Goal: Information Seeking & Learning: Learn about a topic

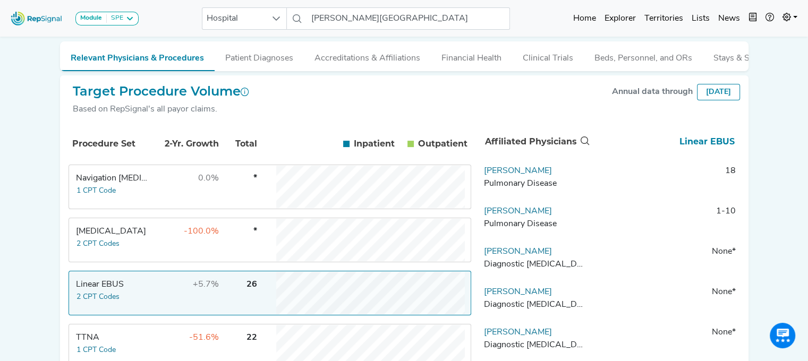
scroll to position [151, 8]
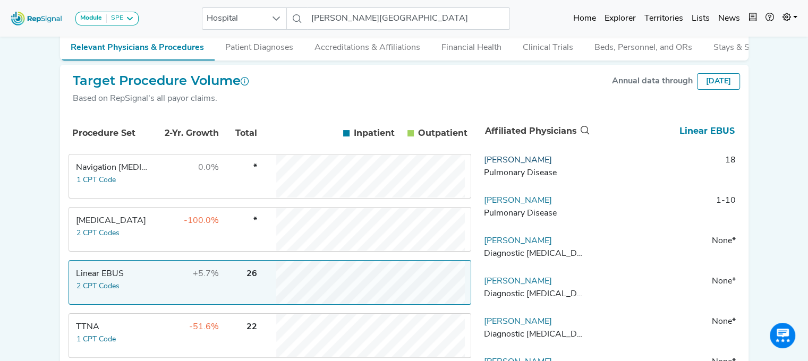
click at [507, 165] on link "[PERSON_NAME]" at bounding box center [518, 160] width 68 height 9
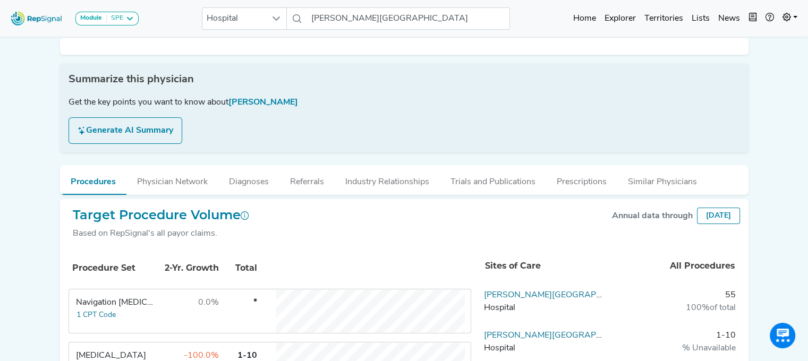
scroll to position [0, 8]
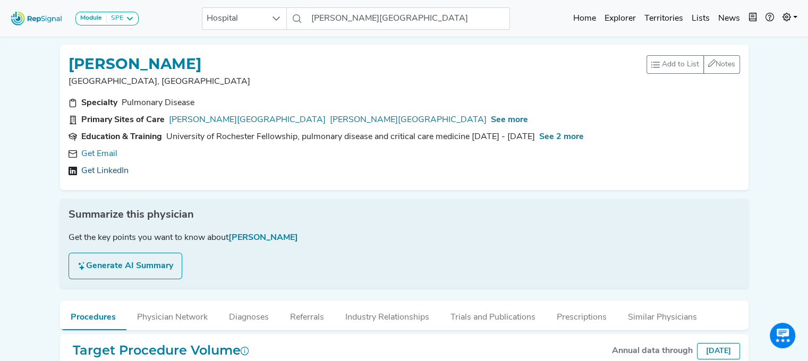
click at [112, 170] on link "Get LinkedIn" at bounding box center [104, 171] width 47 height 13
drag, startPoint x: 244, startPoint y: 59, endPoint x: 59, endPoint y: 60, distance: 184.9
click at [60, 60] on div "[PERSON_NAME] [GEOGRAPHIC_DATA], [GEOGRAPHIC_DATA] Add to List Recent Lists: St…" at bounding box center [404, 118] width 689 height 146
copy h1 "[PERSON_NAME]"
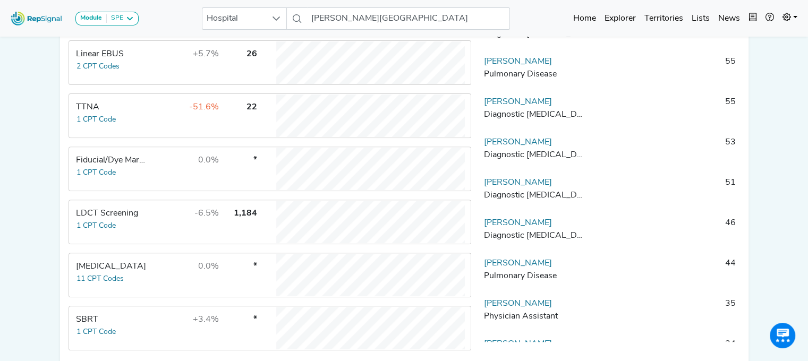
scroll to position [383, 8]
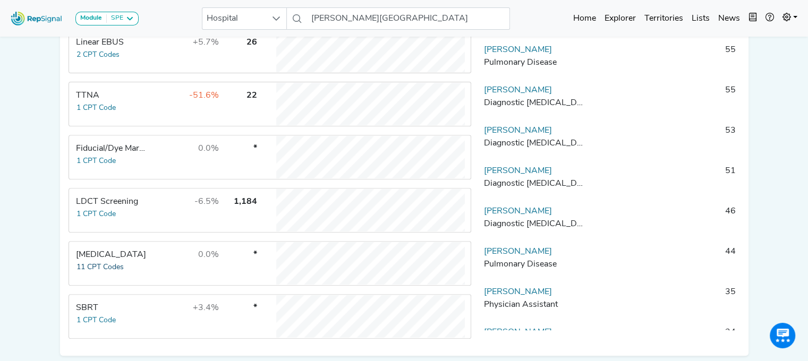
click at [85, 269] on button "11 CPT Codes" at bounding box center [100, 267] width 48 height 12
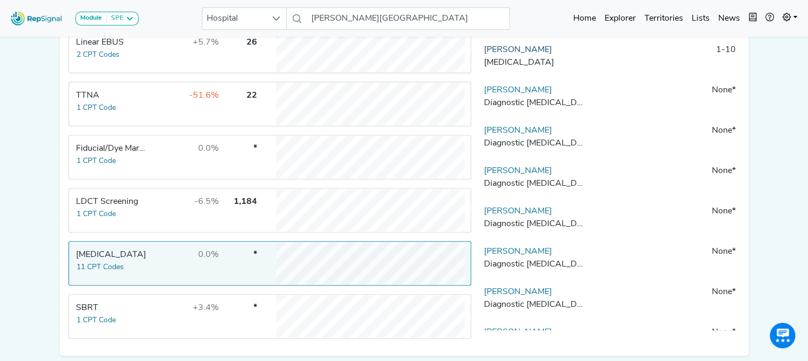
click at [513, 54] on link "[PERSON_NAME]" at bounding box center [518, 50] width 68 height 9
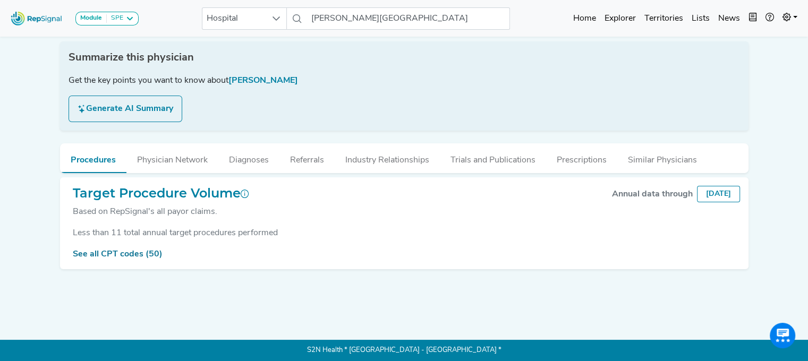
scroll to position [0, 8]
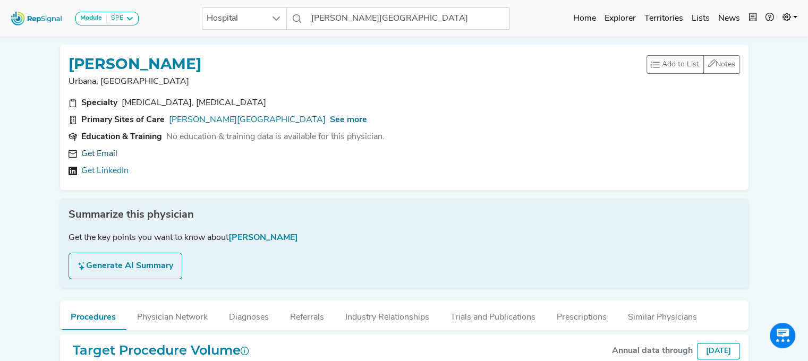
click at [96, 152] on link "Get Email" at bounding box center [99, 154] width 36 height 13
click at [330, 122] on span "See more" at bounding box center [348, 120] width 37 height 9
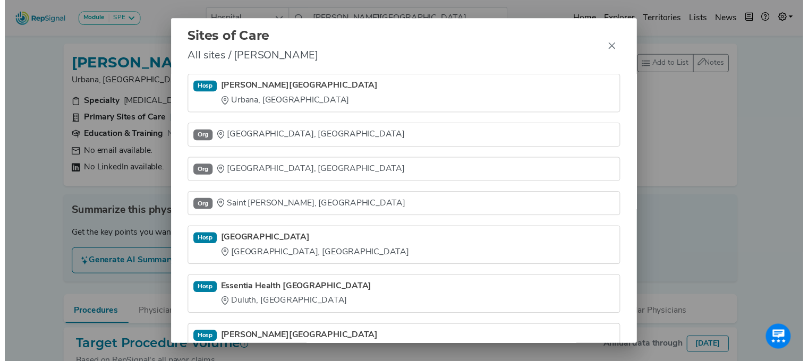
scroll to position [45, 0]
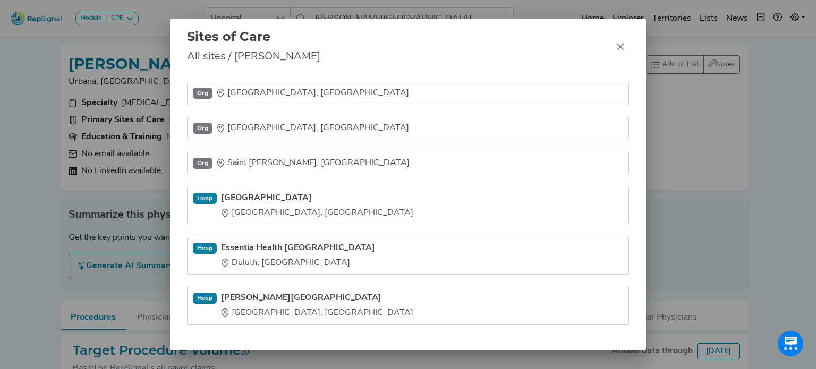
drag, startPoint x: 123, startPoint y: 41, endPoint x: 139, endPoint y: 39, distance: 15.6
click at [125, 41] on div "Sites of Care All sites / [PERSON_NAME] Hosp [PERSON_NAME][GEOGRAPHIC_DATA] [GE…" at bounding box center [408, 184] width 816 height 369
click at [623, 49] on icon "Close" at bounding box center [620, 47] width 9 height 9
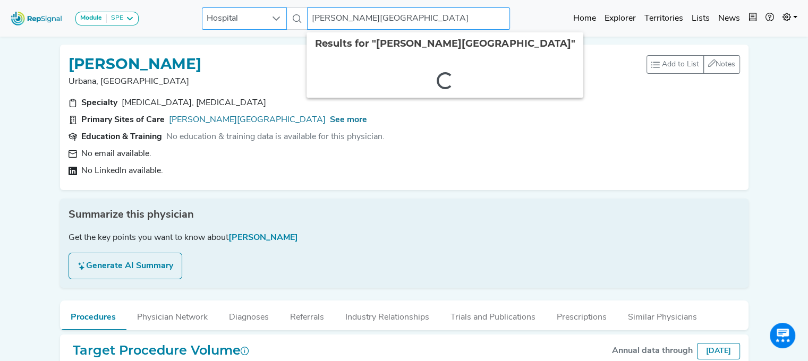
drag, startPoint x: 446, startPoint y: 13, endPoint x: 247, endPoint y: 23, distance: 199.5
click at [248, 23] on div "Hospital [PERSON_NAME][GEOGRAPHIC_DATA] 2 results are available" at bounding box center [356, 18] width 308 height 22
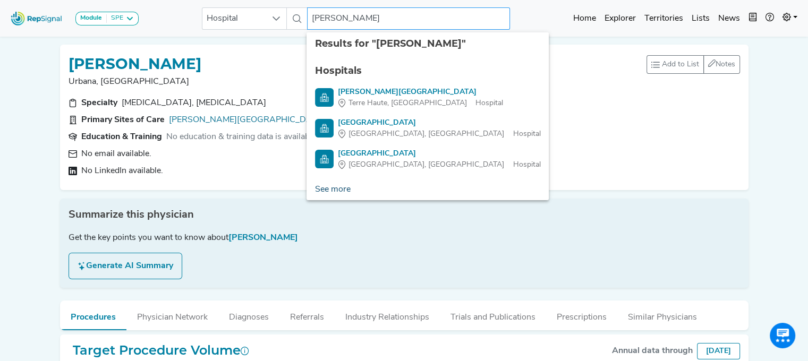
type input "[PERSON_NAME]"
click at [332, 189] on link "See more" at bounding box center [333, 189] width 53 height 21
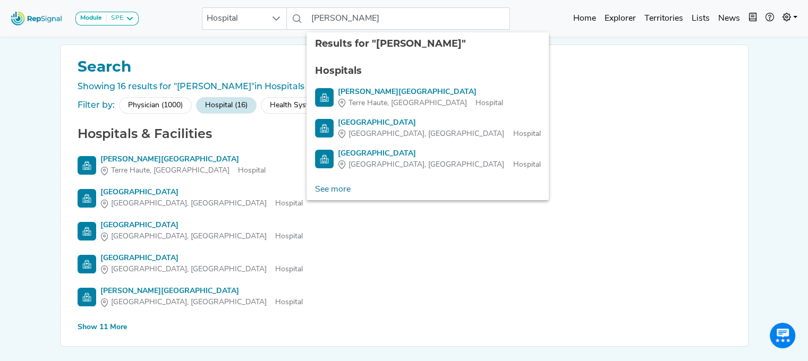
click at [111, 329] on div "Show 11 More" at bounding box center [102, 327] width 49 height 11
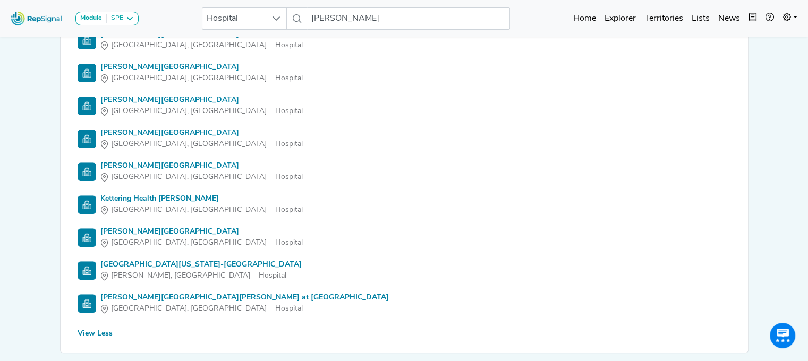
scroll to position [358, 0]
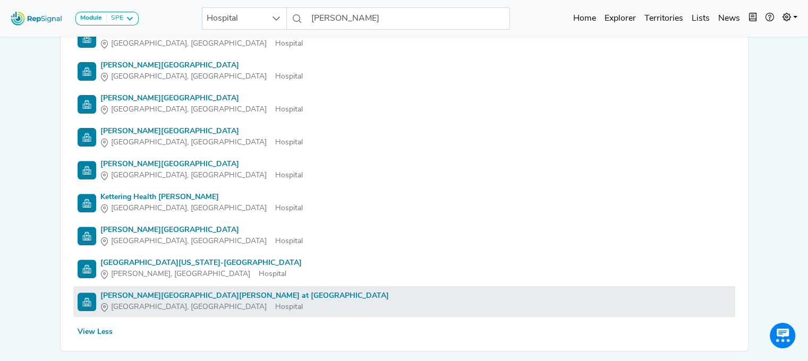
click at [244, 289] on li "[PERSON_NAME][GEOGRAPHIC_DATA][PERSON_NAME] at [PERSON_NAME], [GEOGRAPHIC_DATA]" at bounding box center [404, 301] width 662 height 31
click at [243, 291] on div "[PERSON_NAME][GEOGRAPHIC_DATA][PERSON_NAME] at [GEOGRAPHIC_DATA]" at bounding box center [244, 296] width 289 height 11
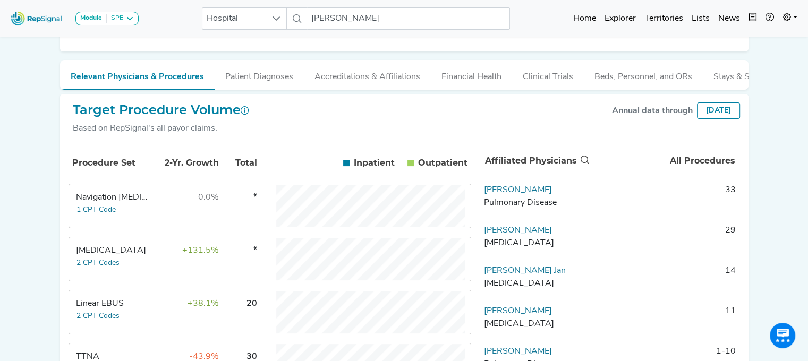
scroll to position [159, 0]
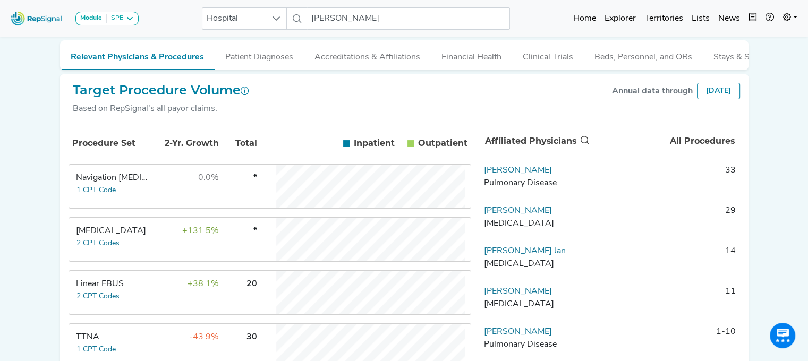
click at [158, 272] on td "+38.1%" at bounding box center [184, 293] width 69 height 43
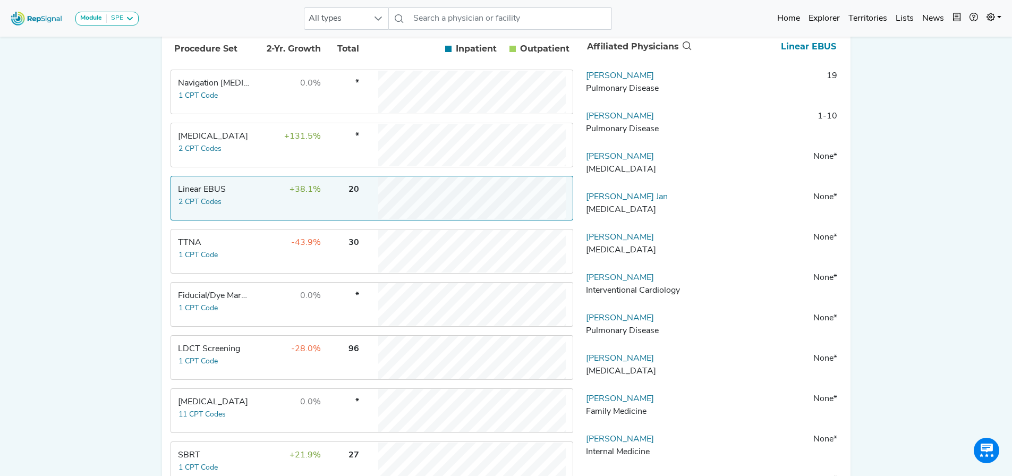
scroll to position [244, 0]
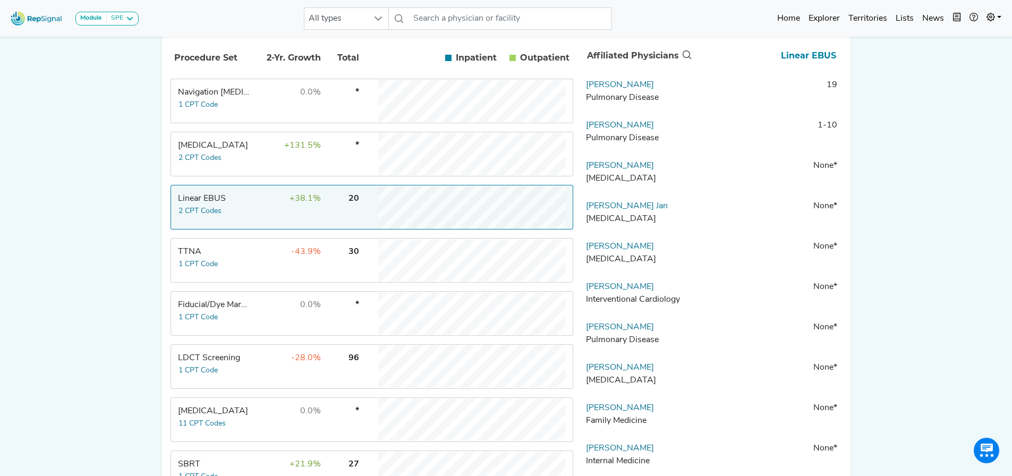
click at [249, 157] on td "[MEDICAL_DATA] 2 CPT Codes" at bounding box center [212, 154] width 80 height 43
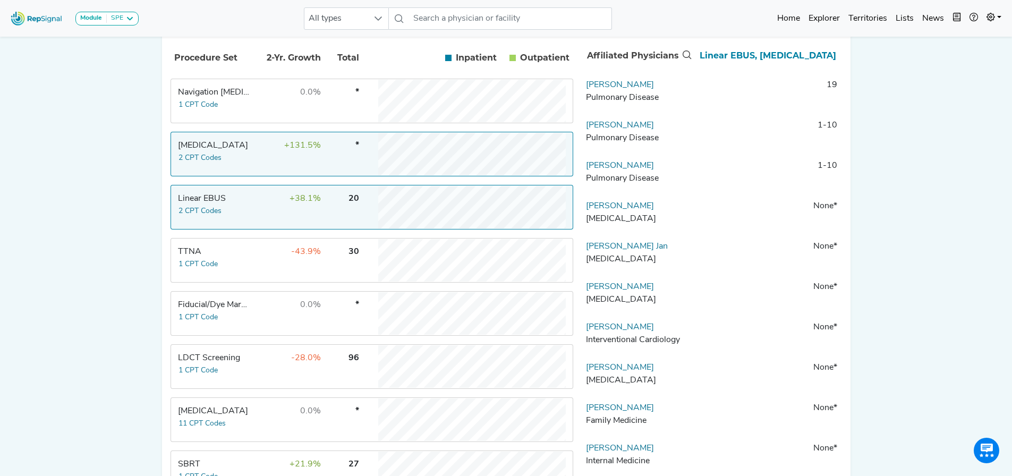
click at [249, 253] on td "TTNA 1 CPT Code" at bounding box center [212, 260] width 80 height 43
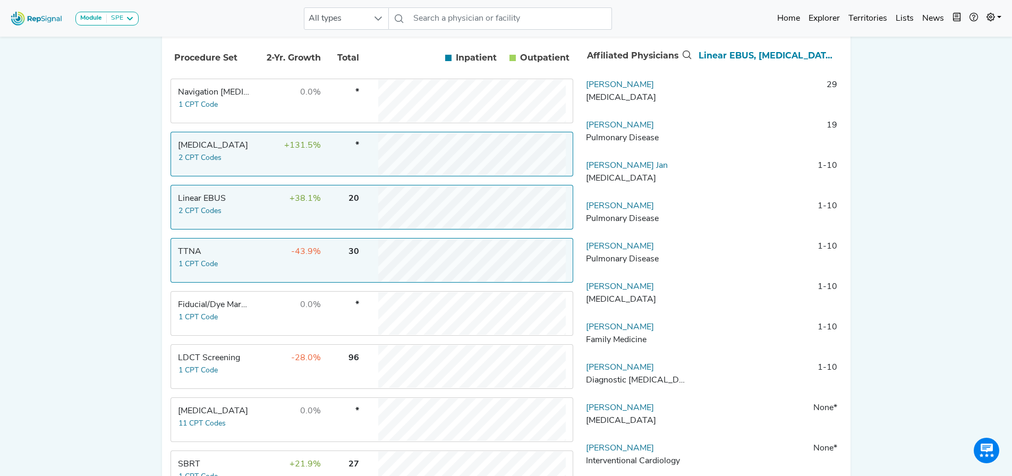
click at [249, 253] on td "TTNA 1 CPT Code" at bounding box center [212, 260] width 80 height 43
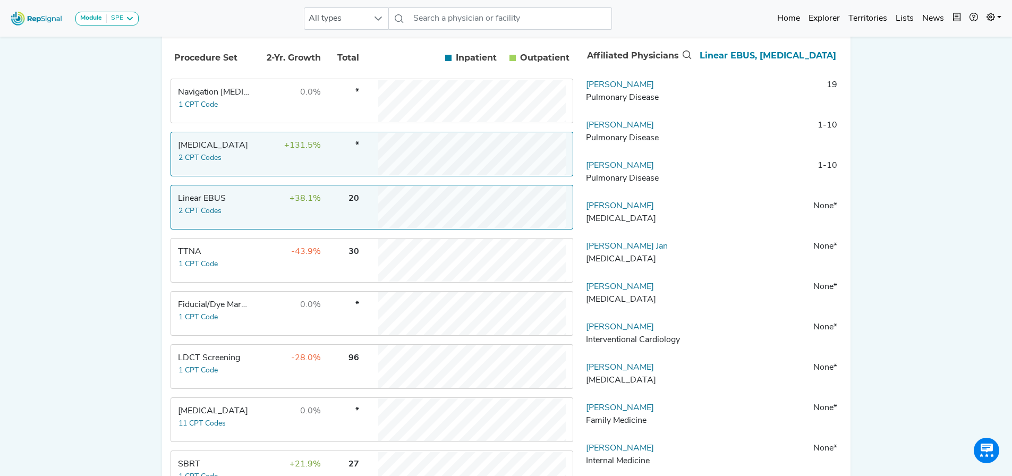
click at [278, 88] on td "0.0%" at bounding box center [286, 101] width 69 height 43
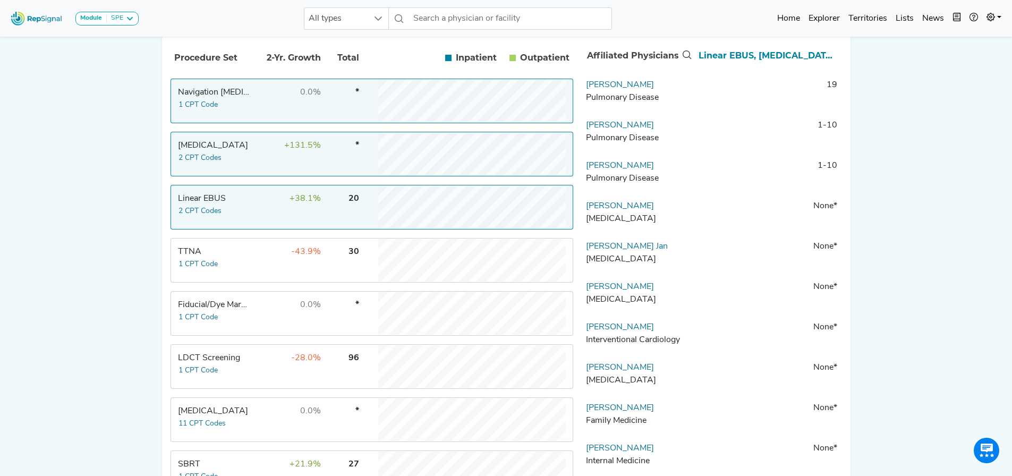
click at [278, 88] on td "0.0%" at bounding box center [286, 101] width 69 height 43
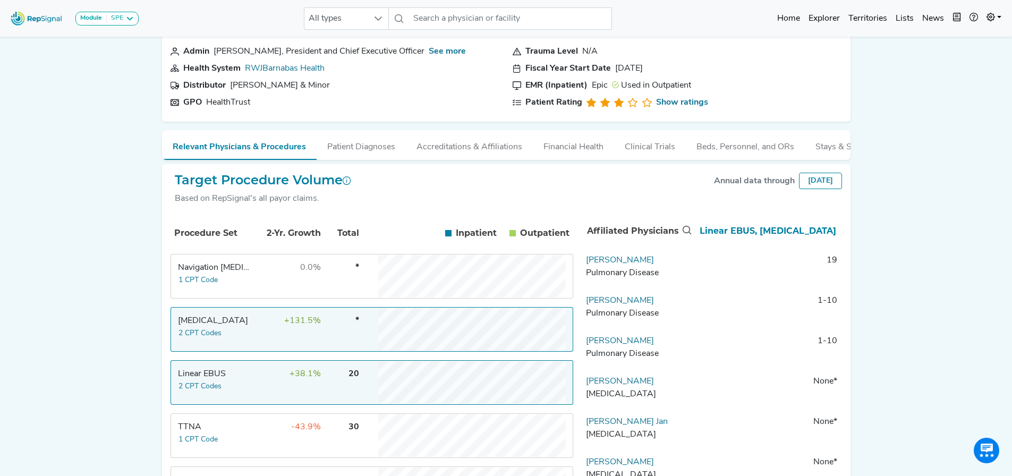
scroll to position [0, 0]
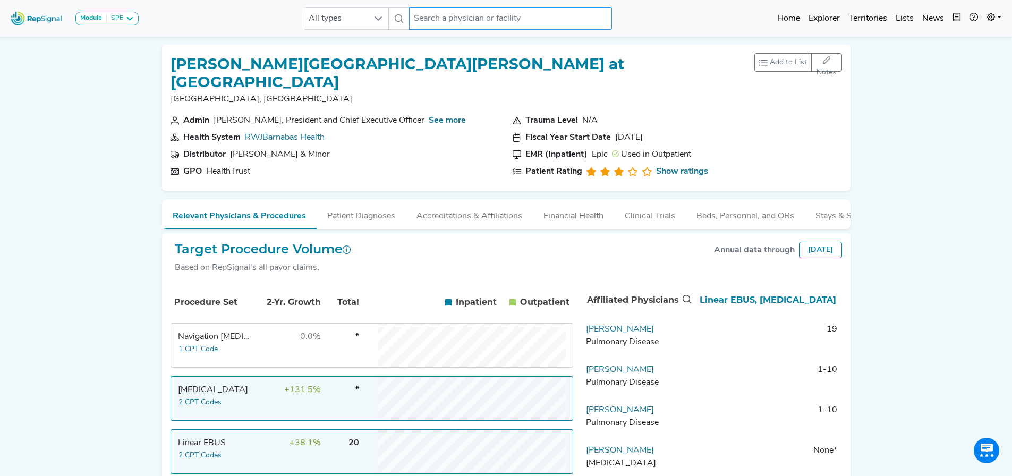
click at [444, 18] on input "text" at bounding box center [510, 18] width 203 height 22
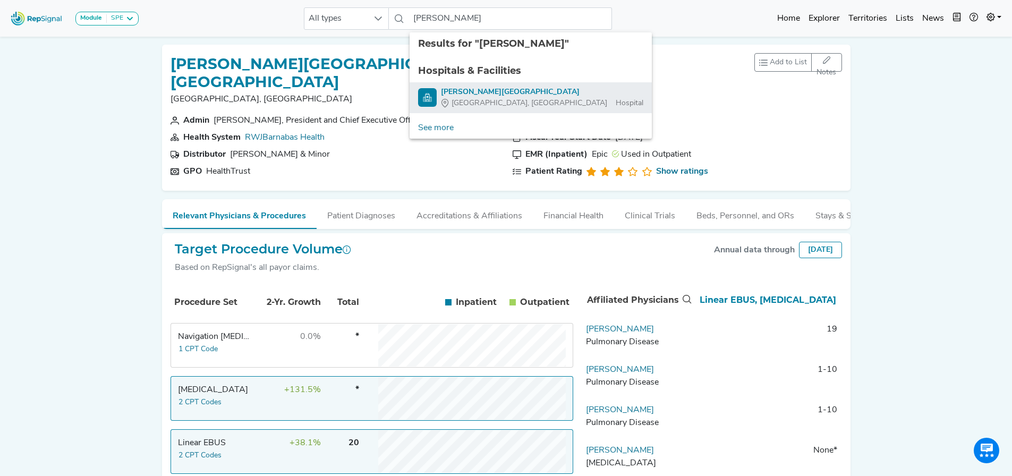
click at [452, 94] on div "[PERSON_NAME][GEOGRAPHIC_DATA]" at bounding box center [542, 92] width 202 height 11
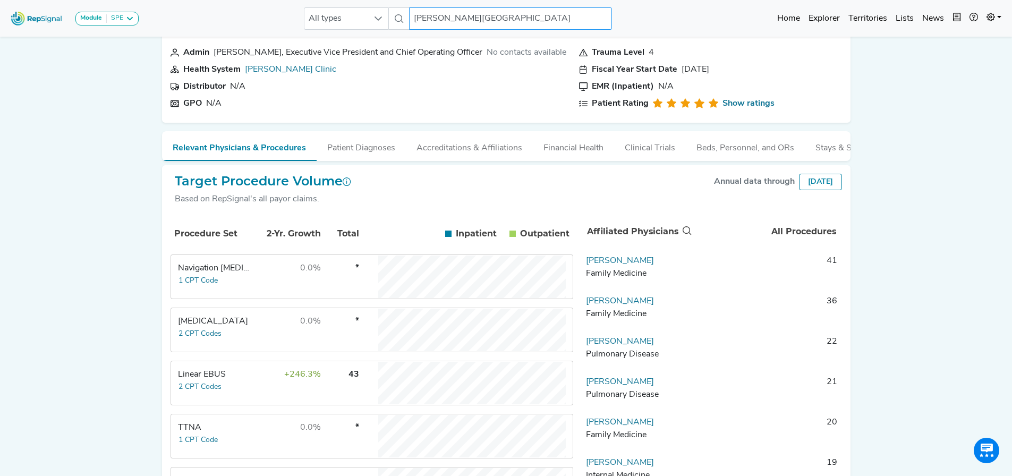
scroll to position [57, 0]
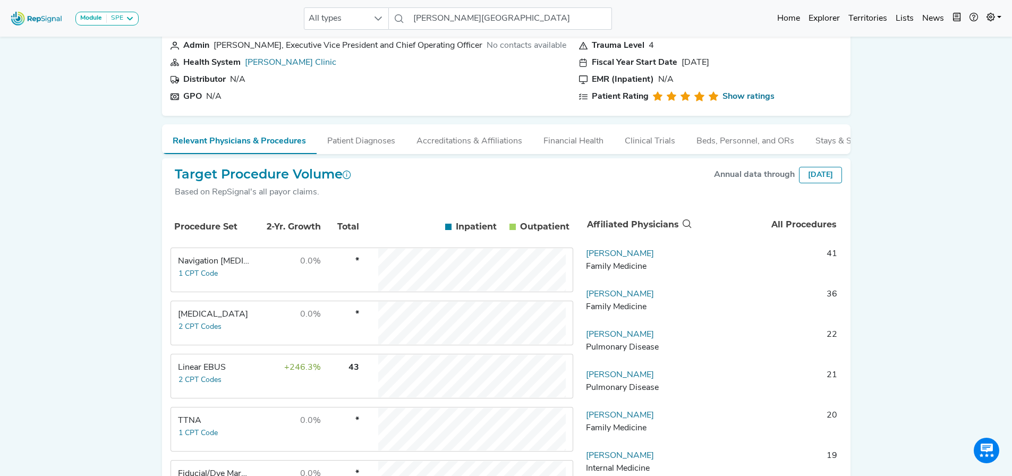
click at [218, 361] on div "Linear EBUS" at bounding box center [214, 367] width 73 height 13
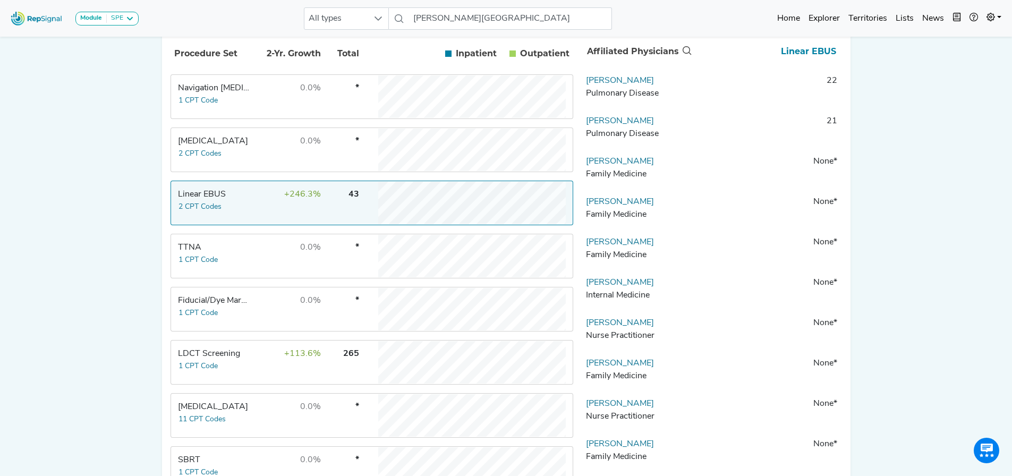
scroll to position [236, 0]
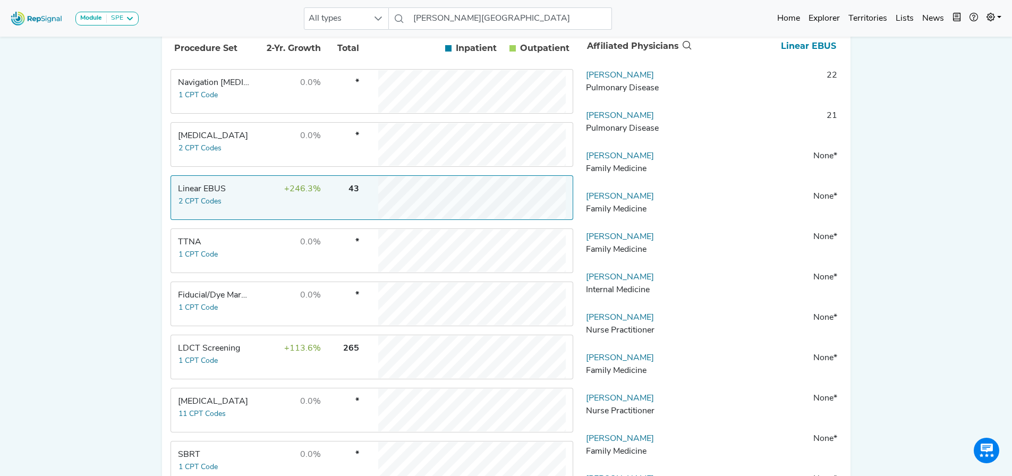
click at [83, 175] on div "Module SPE [MEDICAL_DATA] Disposable Bronchoscope SBRT SPE TTNA [MEDICAL_DATA] …" at bounding box center [506, 156] width 1012 height 785
click at [486, 18] on input "[PERSON_NAME][GEOGRAPHIC_DATA]" at bounding box center [510, 18] width 203 height 22
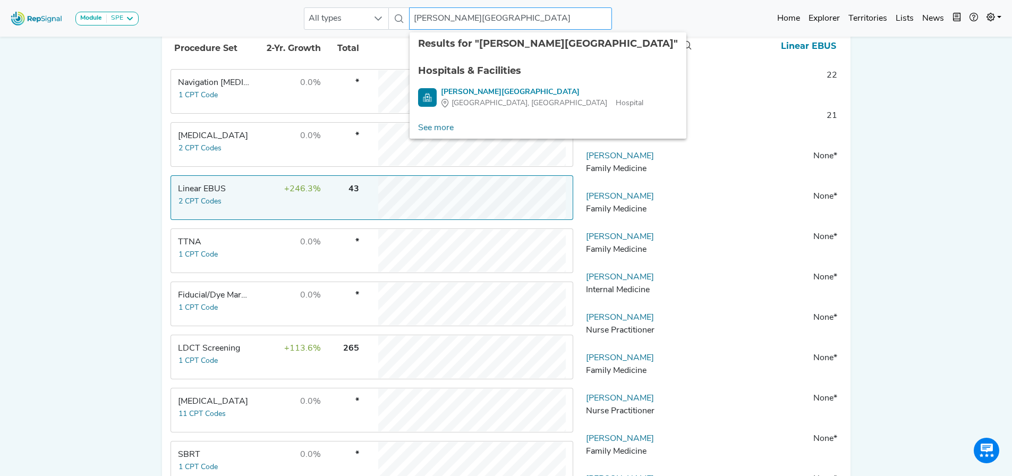
drag, startPoint x: 445, startPoint y: 18, endPoint x: 689, endPoint y: 12, distance: 244.0
click at [685, 12] on div "Module SPE [MEDICAL_DATA] Disposable Bronchoscope SBRT SPE TTNA [MEDICAL_DATA] …" at bounding box center [506, 18] width 1012 height 28
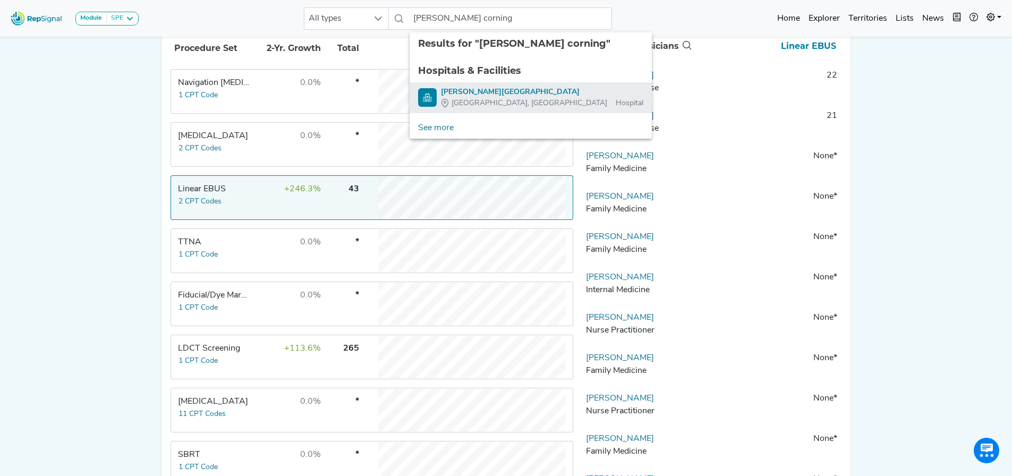
click at [500, 93] on div "[PERSON_NAME][GEOGRAPHIC_DATA]" at bounding box center [542, 92] width 202 height 11
type input "[PERSON_NAME][GEOGRAPHIC_DATA]"
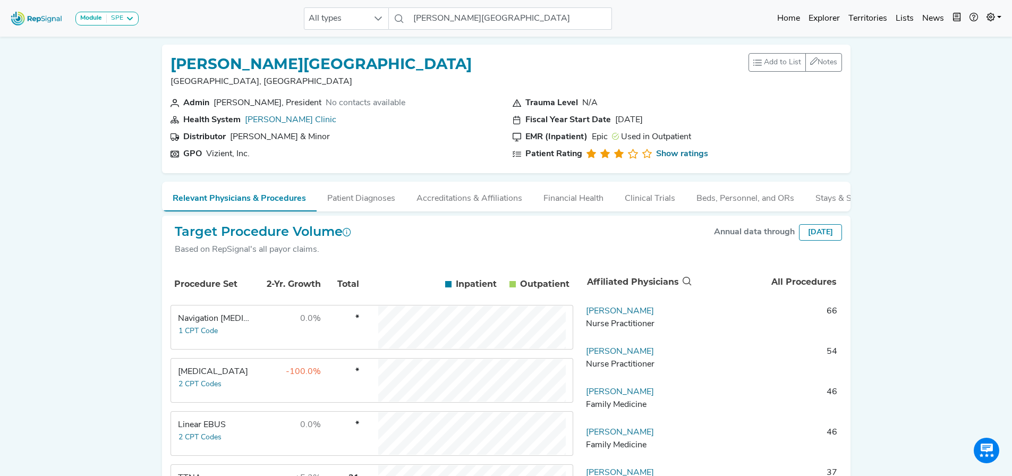
drag, startPoint x: 269, startPoint y: 445, endPoint x: 362, endPoint y: 420, distance: 96.3
click at [289, 361] on td "0.0%" at bounding box center [286, 433] width 69 height 43
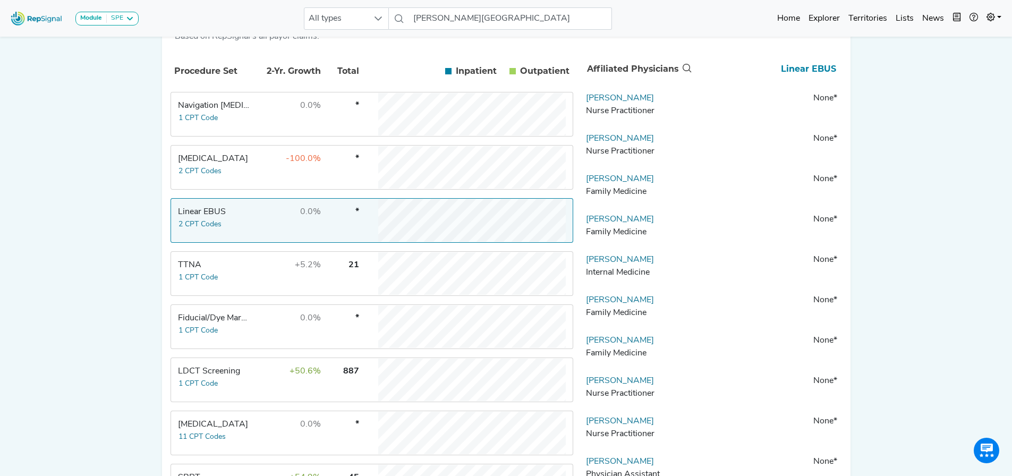
scroll to position [212, 0]
click at [254, 181] on td "-100.0%" at bounding box center [286, 168] width 69 height 43
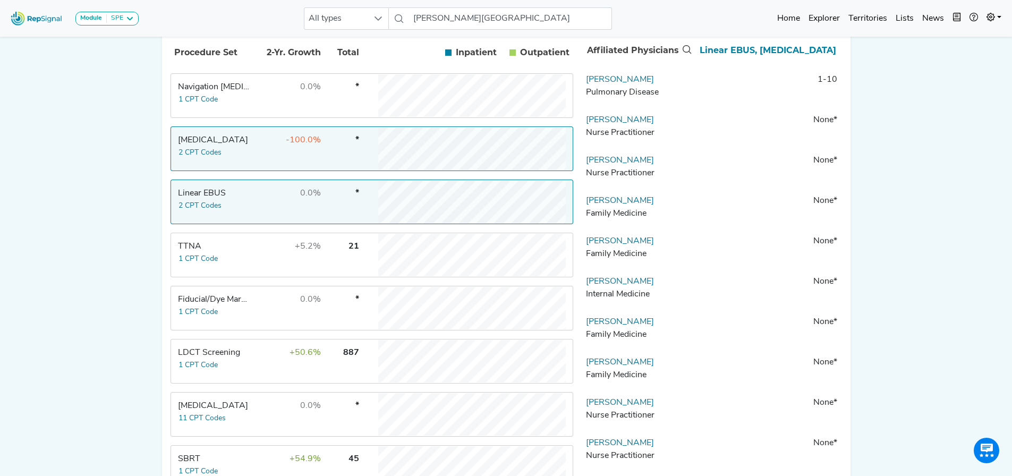
scroll to position [238, 0]
